Goal: Entertainment & Leisure: Consume media (video, audio)

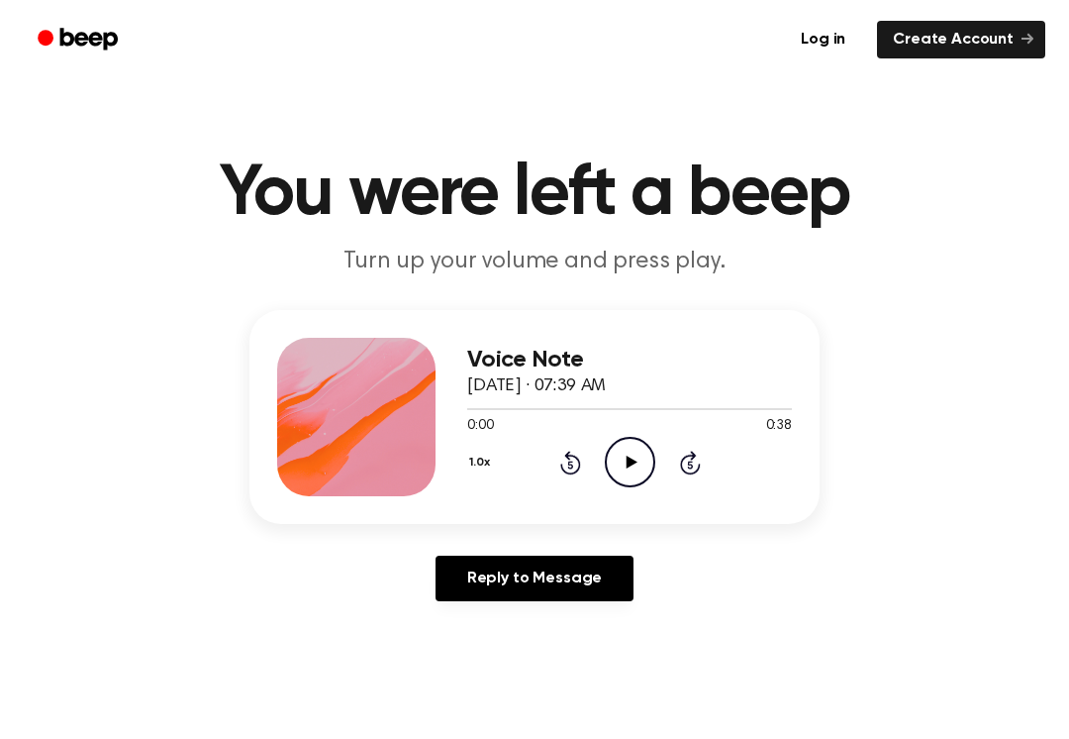
click at [637, 471] on icon "Play Audio" at bounding box center [630, 462] width 50 height 50
click at [644, 476] on icon "Pause Audio" at bounding box center [630, 462] width 50 height 50
click at [618, 456] on icon "Play Audio" at bounding box center [630, 462] width 50 height 50
click at [569, 461] on icon at bounding box center [569, 464] width 5 height 8
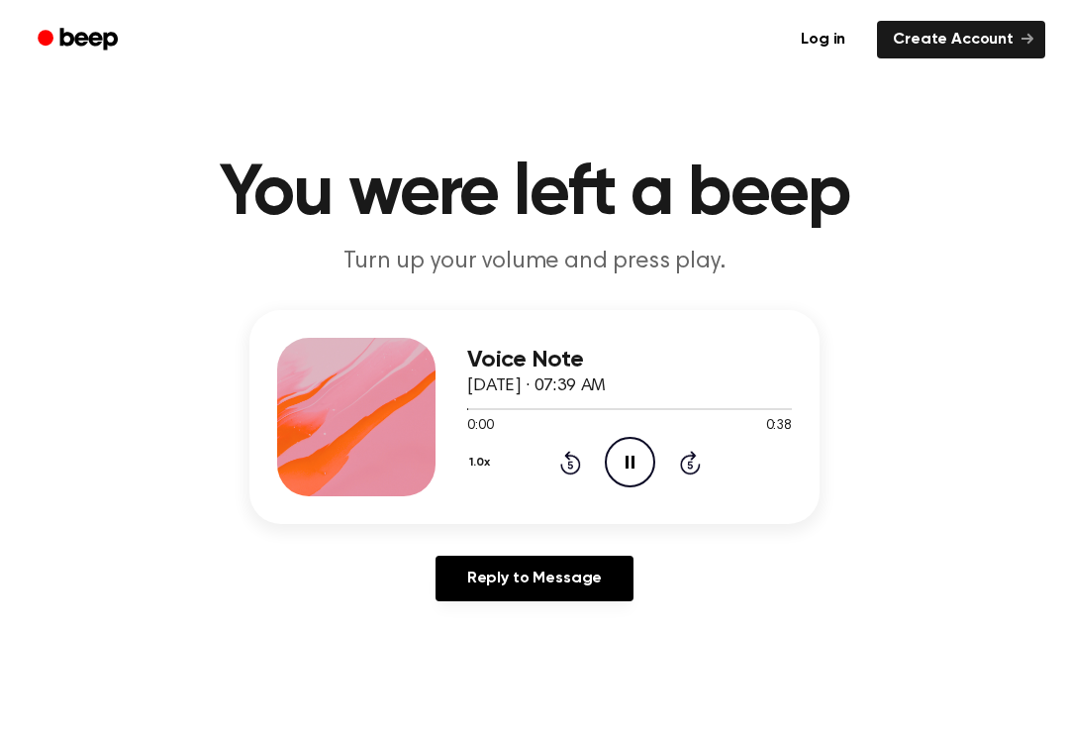
click at [567, 469] on icon "Rewind 5 seconds" at bounding box center [570, 463] width 22 height 26
click at [566, 469] on icon "Rewind 5 seconds" at bounding box center [570, 463] width 22 height 26
click at [644, 454] on icon "Pause Audio" at bounding box center [630, 462] width 50 height 50
click at [628, 466] on icon at bounding box center [631, 461] width 11 height 13
click at [624, 457] on icon "Pause Audio" at bounding box center [630, 462] width 50 height 50
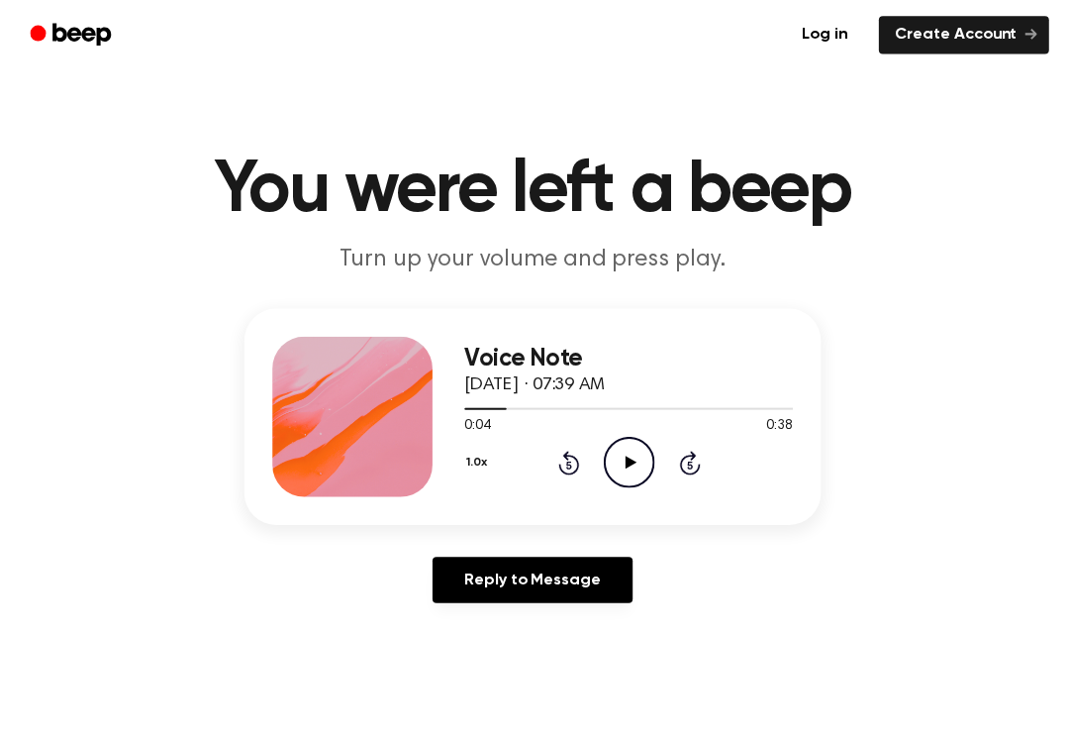
click at [616, 451] on icon "Play Audio" at bounding box center [630, 462] width 50 height 50
click at [559, 454] on icon "Rewind 5 seconds" at bounding box center [570, 463] width 22 height 26
click at [620, 447] on icon "Pause Audio" at bounding box center [630, 462] width 50 height 50
click at [610, 454] on icon "Play Audio" at bounding box center [630, 462] width 50 height 50
click at [626, 460] on icon at bounding box center [630, 461] width 9 height 13
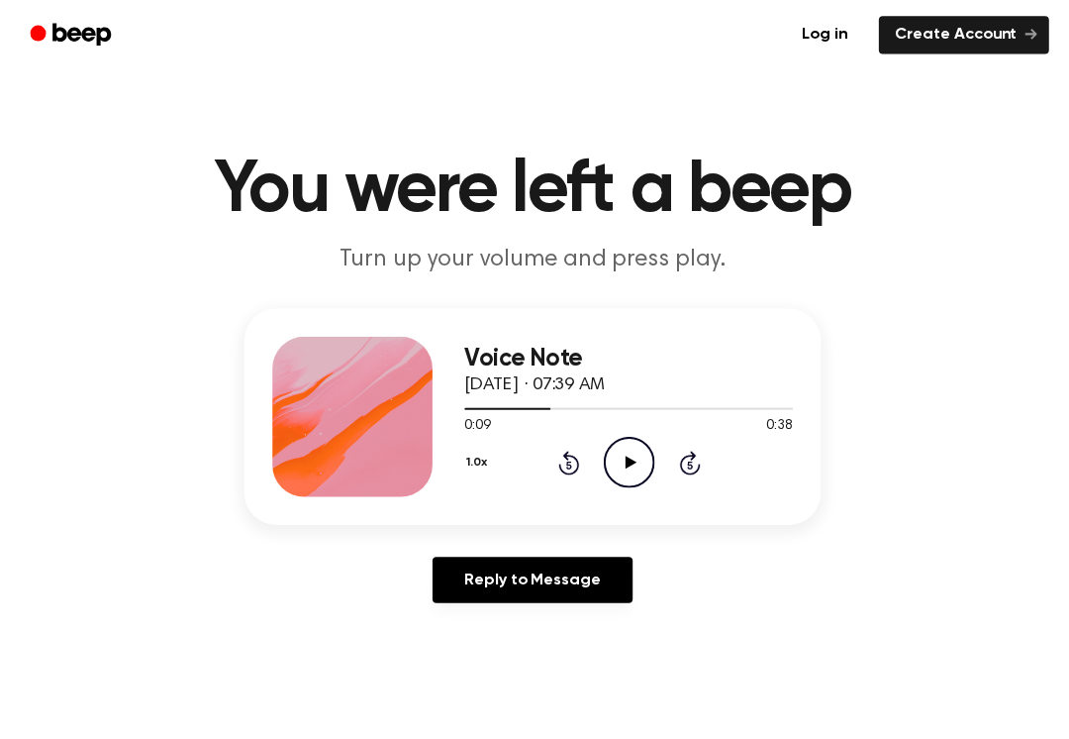
click at [629, 446] on icon "Play Audio" at bounding box center [630, 462] width 50 height 50
click at [630, 473] on icon "Pause Audio" at bounding box center [630, 462] width 50 height 50
click at [615, 438] on icon "Play Audio" at bounding box center [630, 462] width 50 height 50
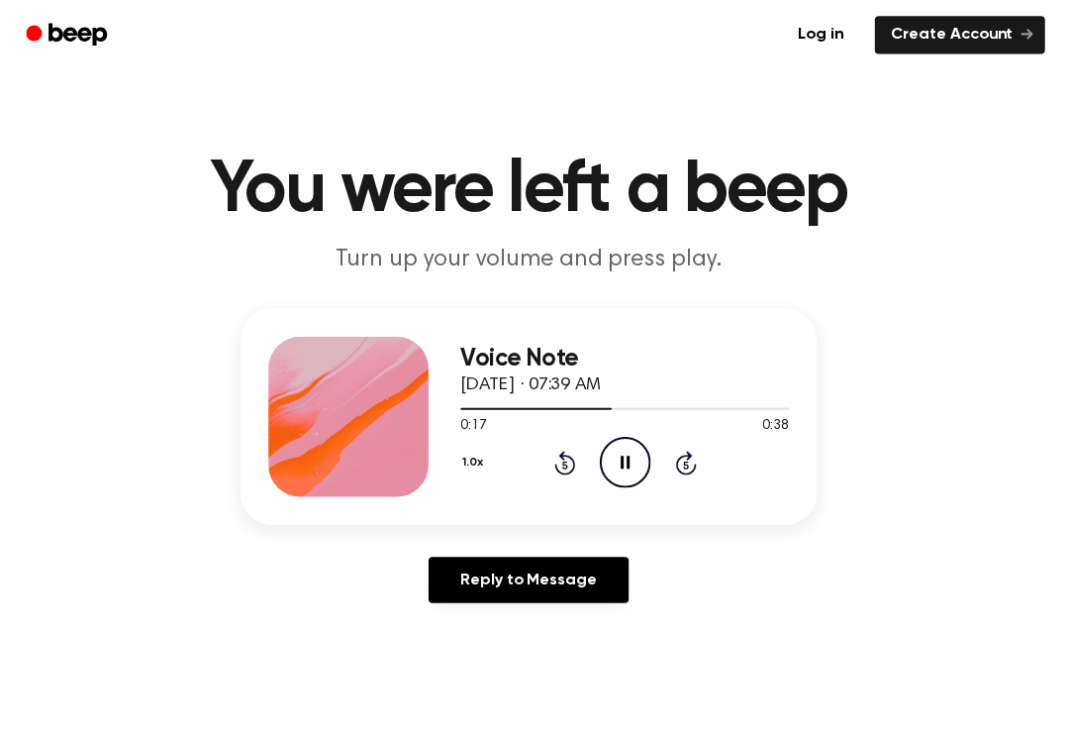
click at [626, 458] on icon at bounding box center [630, 461] width 9 height 13
click at [548, 478] on div "1.0x Rewind 5 seconds Play Audio Skip 5 seconds" at bounding box center [629, 462] width 325 height 50
click at [560, 450] on icon "Rewind 5 seconds" at bounding box center [570, 463] width 22 height 26
click at [561, 458] on icon "Rewind 5 seconds" at bounding box center [570, 463] width 22 height 26
click at [636, 447] on icon "Play Audio" at bounding box center [630, 462] width 50 height 50
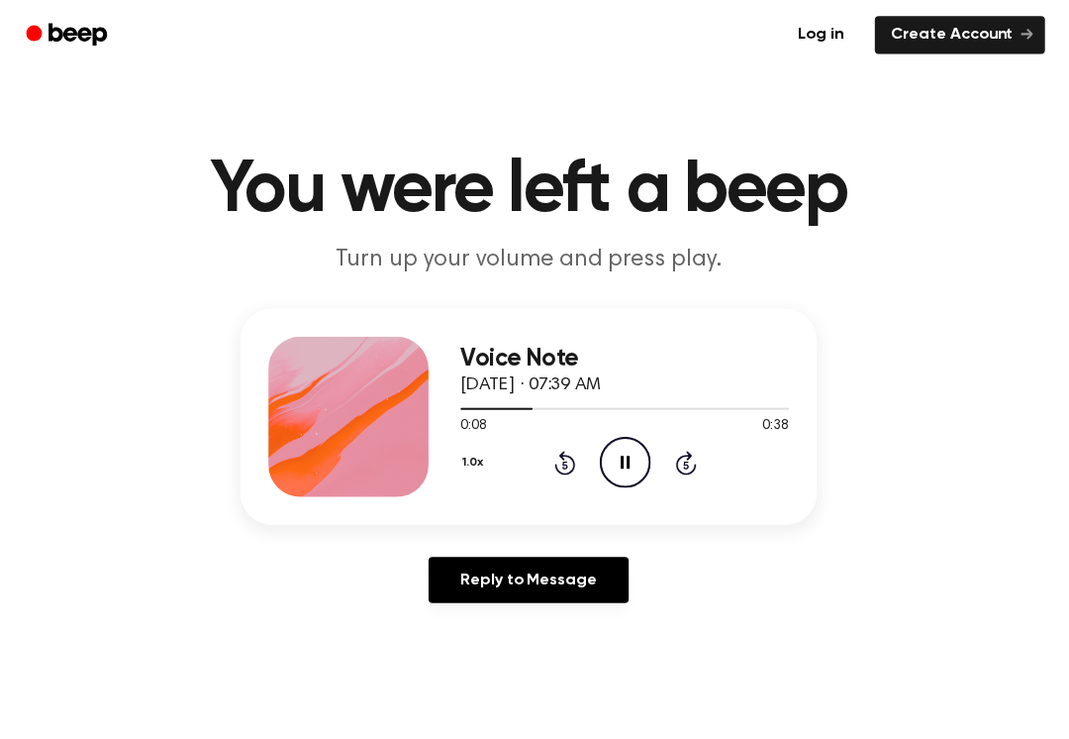
click at [637, 466] on icon "Pause Audio" at bounding box center [630, 462] width 50 height 50
click at [612, 468] on icon "Play Audio" at bounding box center [630, 462] width 50 height 50
click at [617, 451] on icon "Pause Audio" at bounding box center [630, 462] width 50 height 50
click at [626, 459] on icon at bounding box center [631, 461] width 11 height 13
click at [540, 452] on div "1.0x Rewind 5 seconds Pause Audio Skip 5 seconds" at bounding box center [629, 462] width 325 height 50
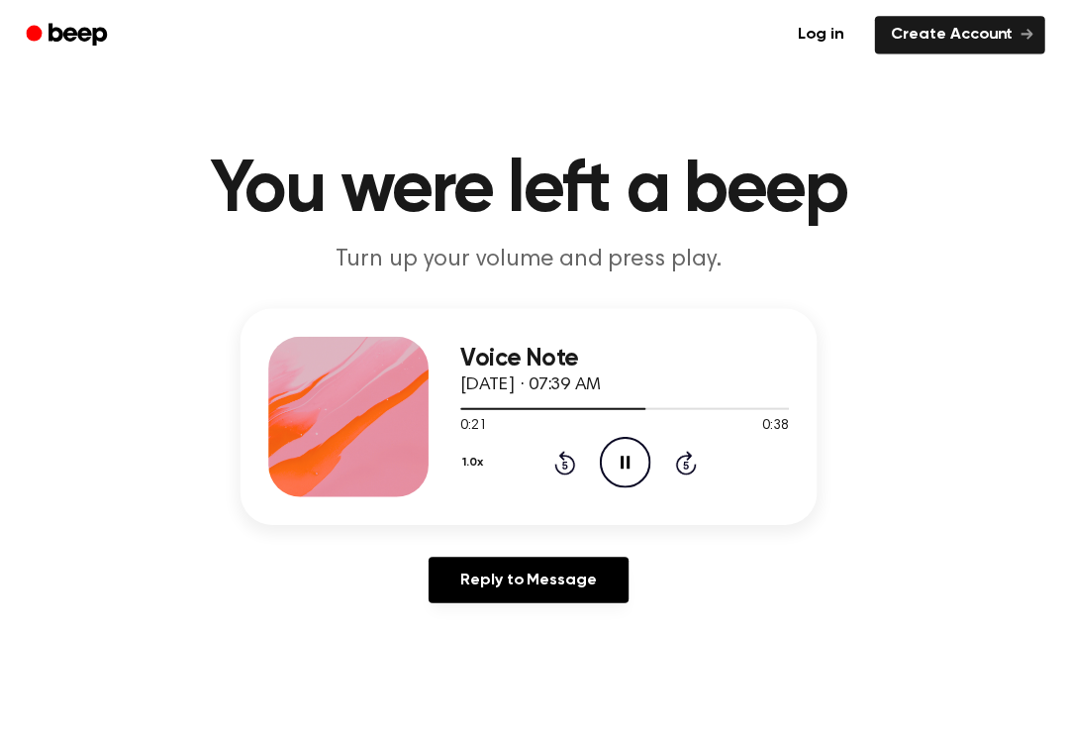
click at [559, 464] on icon "Rewind 5 seconds" at bounding box center [570, 463] width 22 height 26
click at [618, 450] on icon "Pause Audio" at bounding box center [630, 462] width 50 height 50
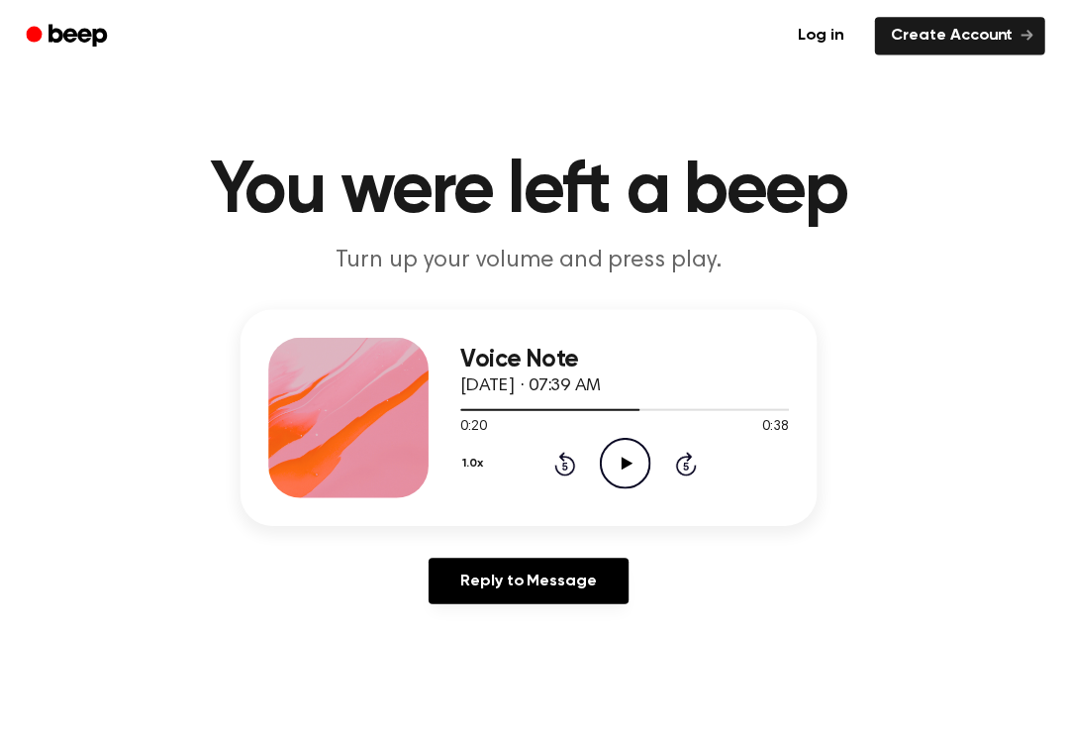
click at [624, 454] on icon "Play Audio" at bounding box center [630, 462] width 50 height 50
click at [613, 460] on icon "Pause Audio" at bounding box center [630, 462] width 50 height 50
click at [615, 466] on icon "Play Audio" at bounding box center [630, 462] width 50 height 50
click at [564, 450] on icon "Rewind 5 seconds" at bounding box center [570, 463] width 22 height 26
click at [567, 463] on icon at bounding box center [569, 464] width 5 height 8
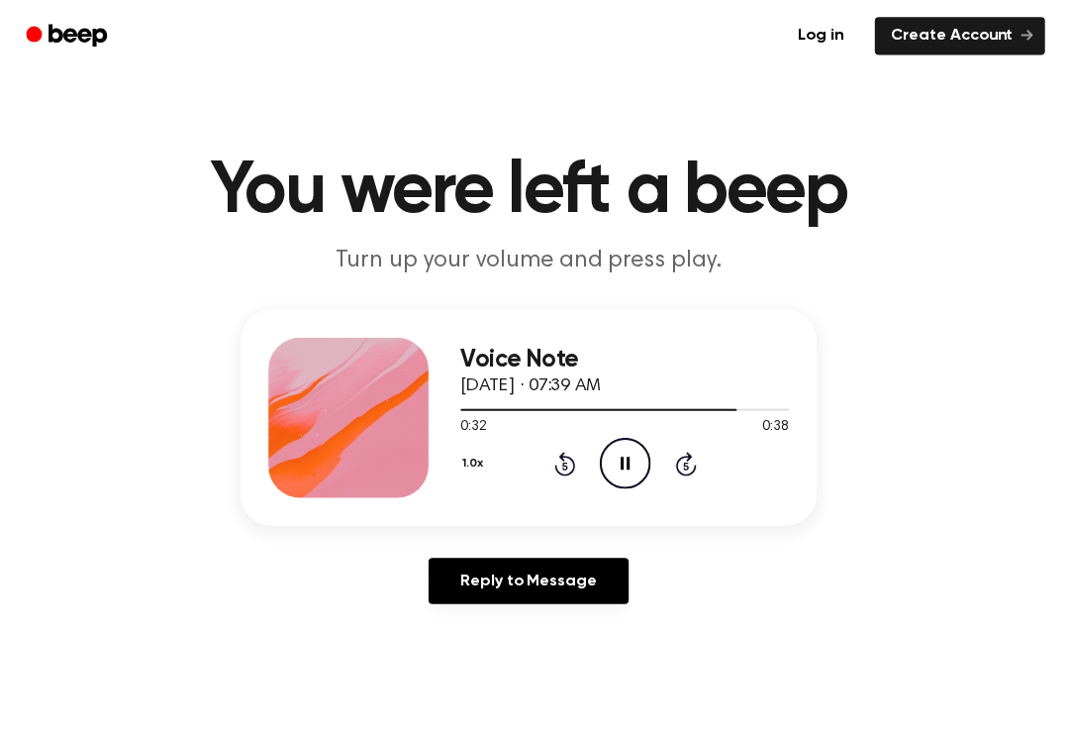
click at [613, 458] on icon "Pause Audio" at bounding box center [630, 462] width 50 height 50
